Goal: Find specific page/section: Find specific page/section

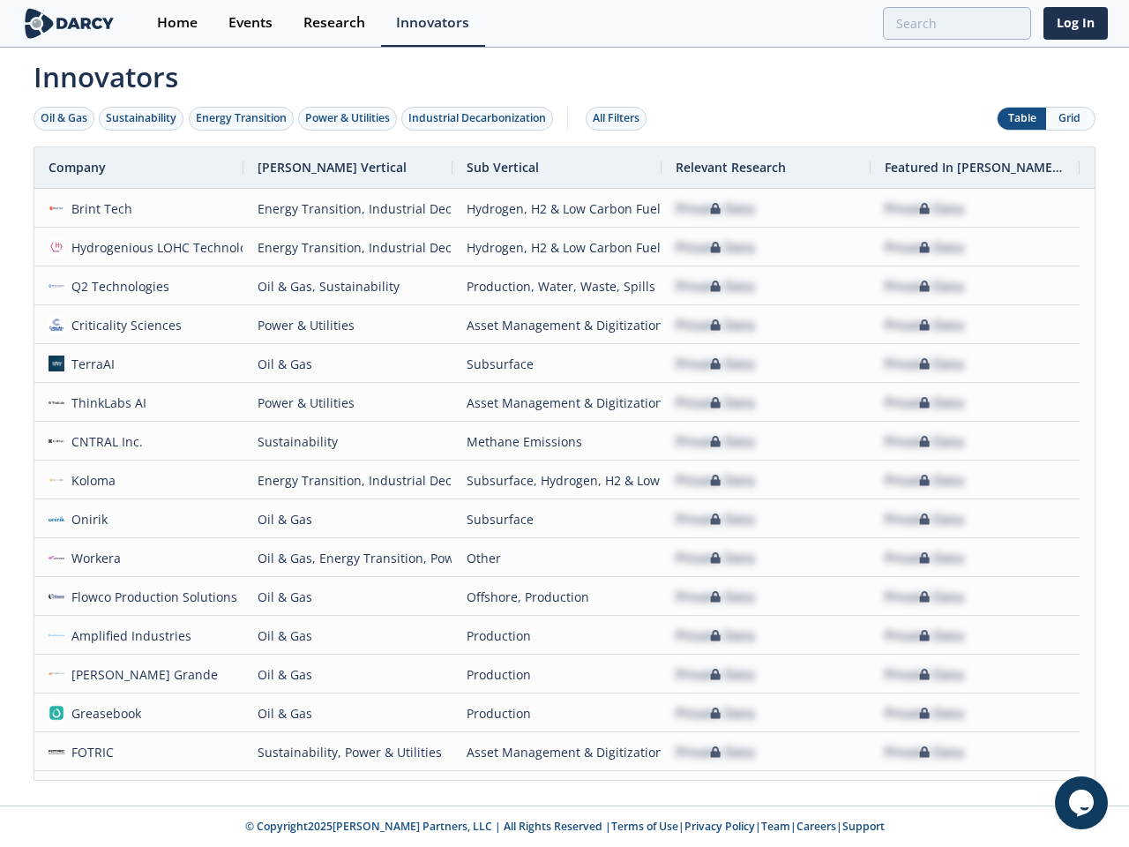
click at [64, 118] on div "Oil & Gas" at bounding box center [64, 118] width 47 height 16
click at [142, 118] on div "Sustainability" at bounding box center [141, 118] width 71 height 16
click at [242, 118] on div "Energy Transition" at bounding box center [241, 118] width 91 height 16
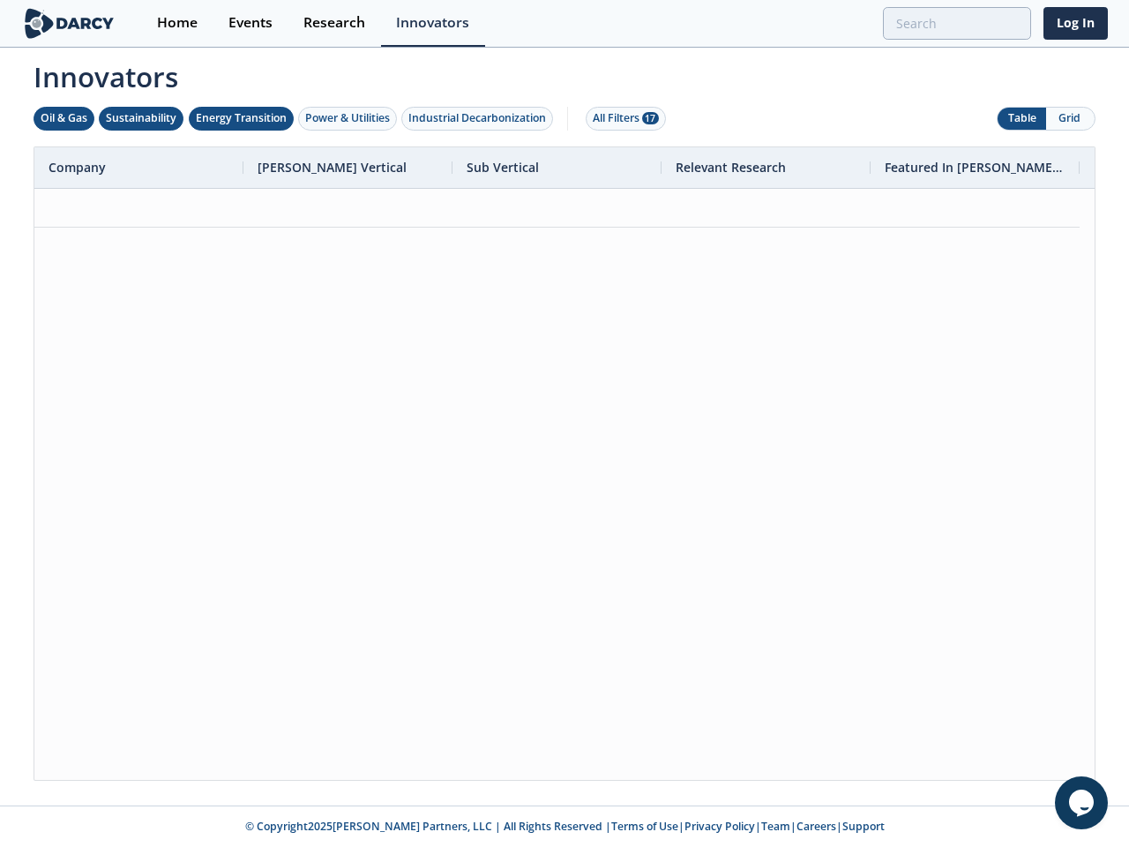
click at [349, 118] on div "Power & Utilities" at bounding box center [347, 118] width 85 height 16
click at [481, 118] on div "Industrial Decarbonization" at bounding box center [477, 118] width 138 height 16
click at [621, 118] on div "All Filters 28" at bounding box center [626, 118] width 66 height 16
